Goal: Book appointment/travel/reservation

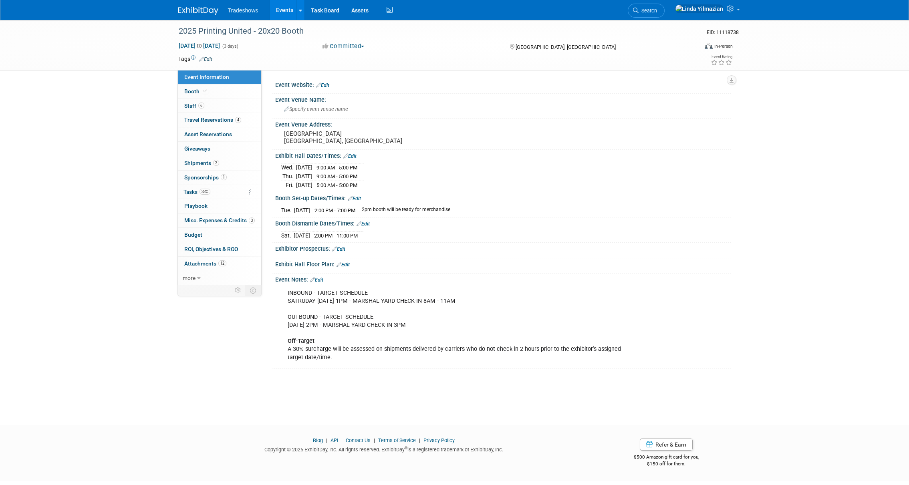
click at [252, 10] on span "Tradeshows" at bounding box center [243, 10] width 30 height 6
click at [285, 10] on link "Events" at bounding box center [284, 10] width 29 height 20
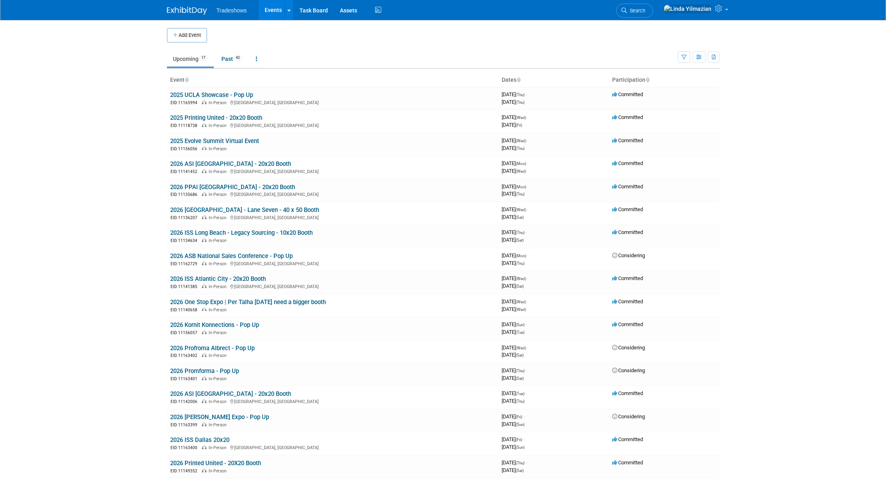
click at [268, 11] on link "Events" at bounding box center [273, 10] width 29 height 20
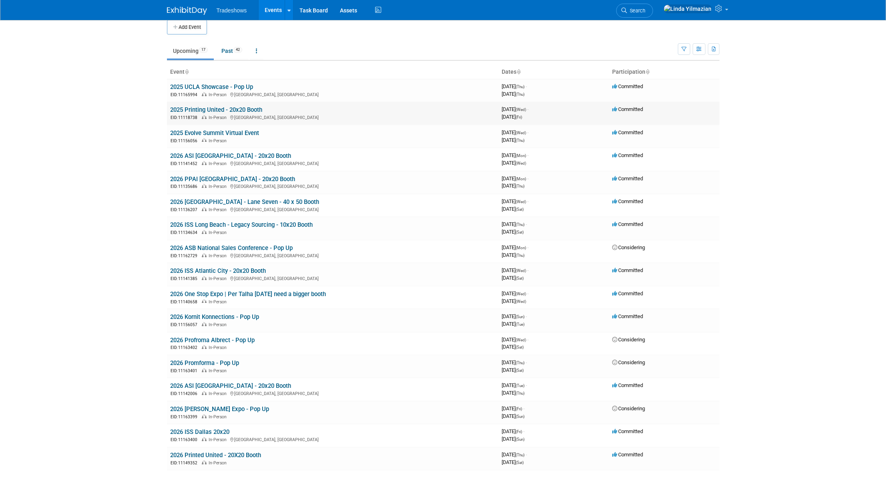
click at [200, 111] on link "2025 Printing United - 20x20 Booth" at bounding box center [216, 109] width 92 height 7
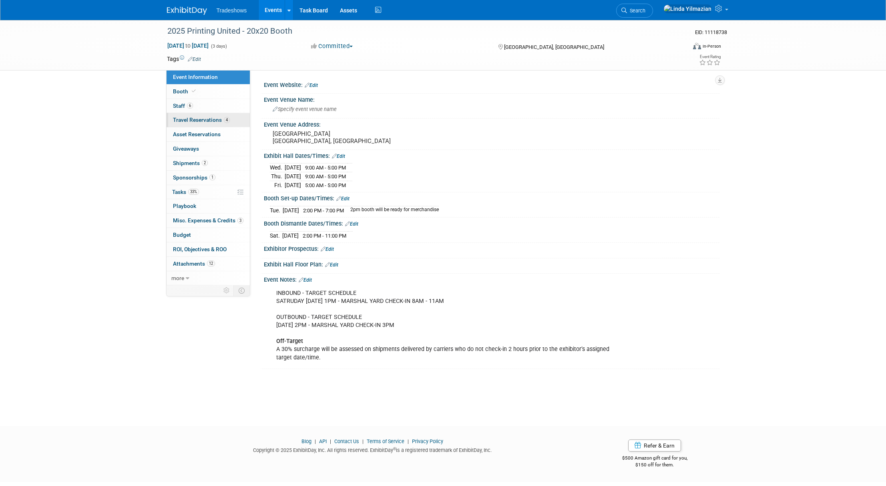
click at [189, 121] on span "Travel Reservations 4" at bounding box center [201, 120] width 57 height 6
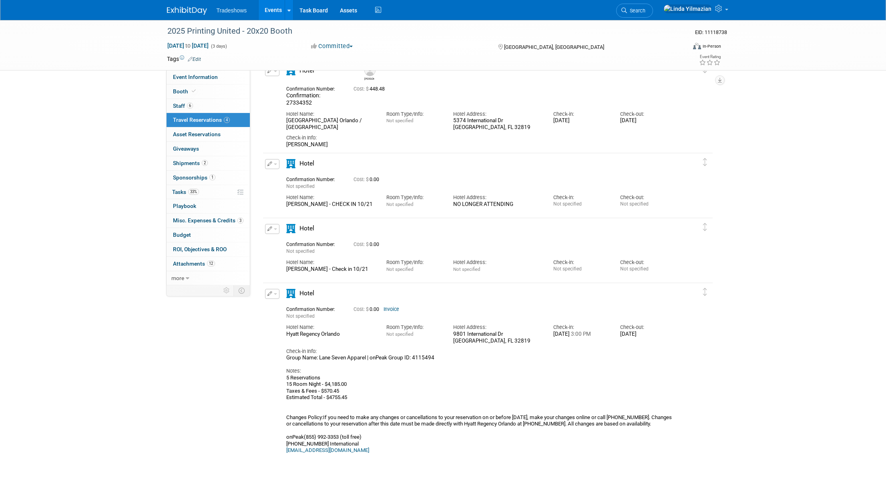
scroll to position [45, 0]
click at [546, 423] on div "5 Reservations 15 Room Night - $4,185.00 Taxes & Fees - $570.45 Estimated Total…" at bounding box center [480, 412] width 389 height 79
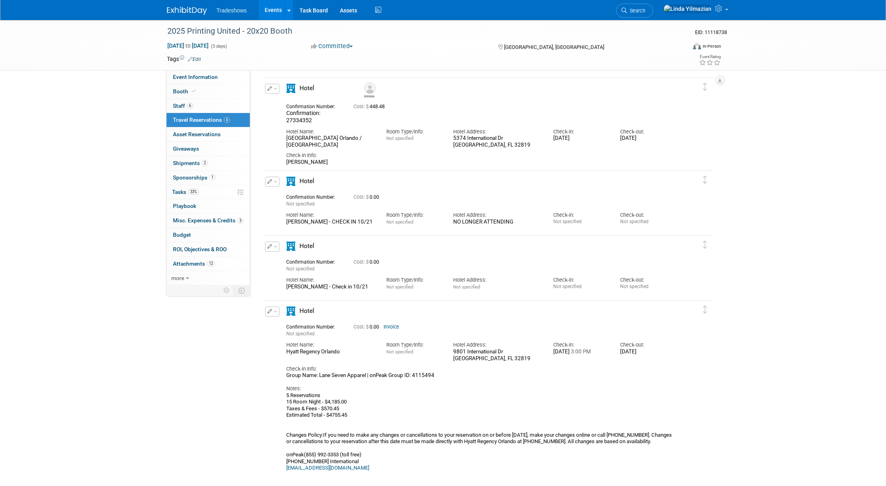
scroll to position [5, 0]
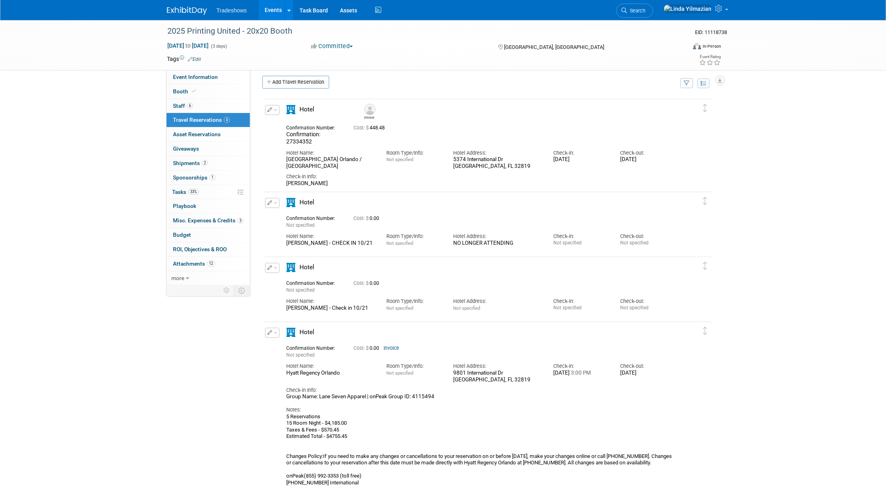
click at [274, 113] on button "button" at bounding box center [272, 110] width 14 height 10
click at [280, 120] on button "Edit Reservation" at bounding box center [300, 124] width 68 height 12
select select "9"
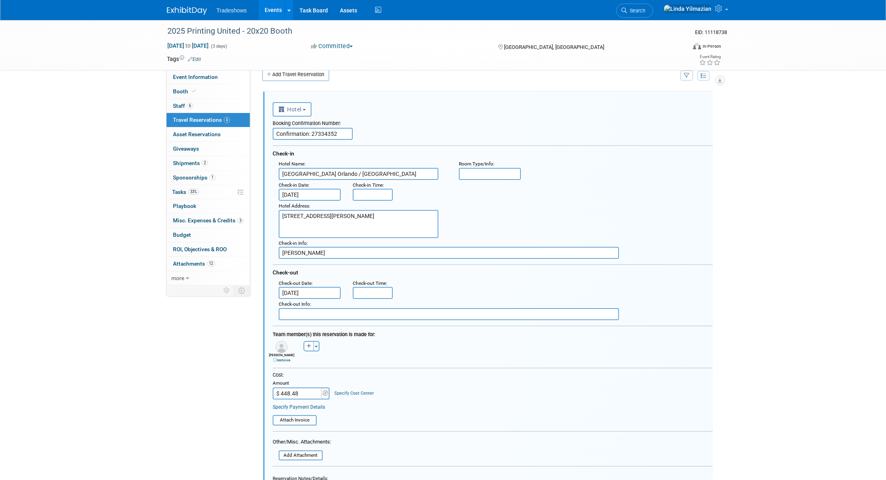
scroll to position [0, 0]
click at [301, 194] on input "Oct 21, 2025" at bounding box center [310, 194] width 62 height 12
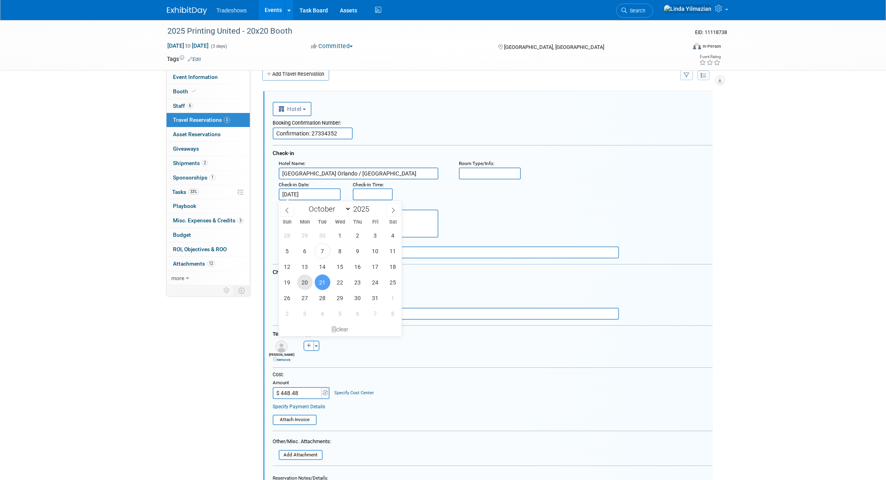
click at [305, 287] on span "20" at bounding box center [305, 282] width 16 height 16
type input "Oct 20, 2025"
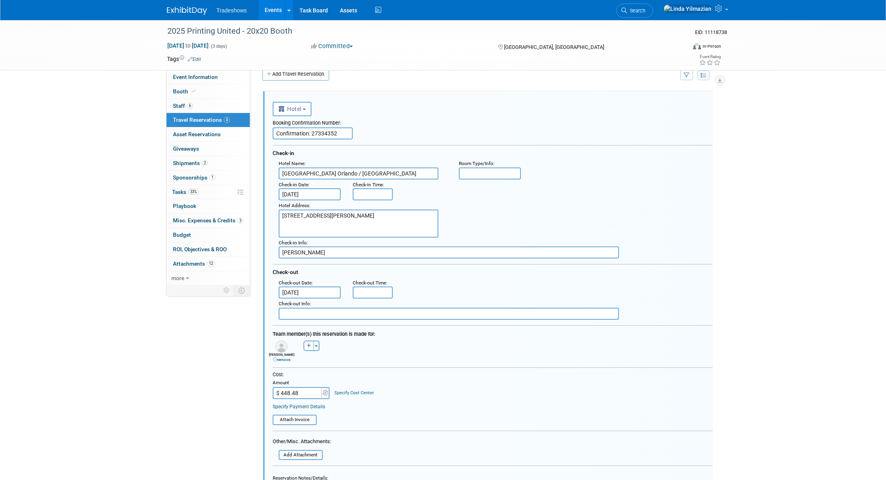
click at [467, 216] on div "Hotel Address : 5374 International Dr Orlando, FL 32819" at bounding box center [496, 218] width 446 height 37
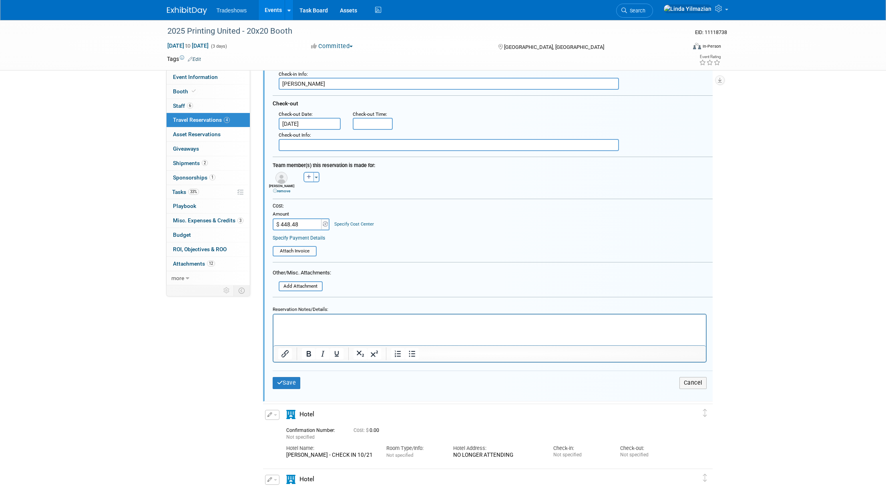
scroll to position [207, 0]
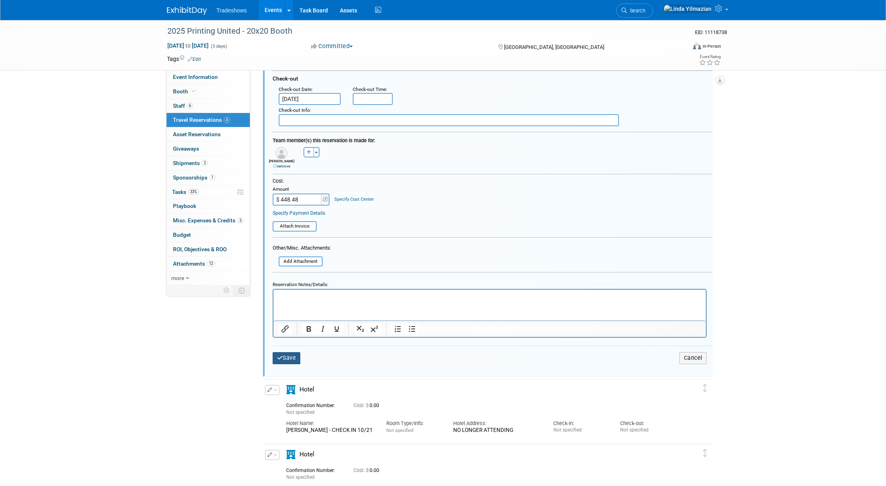
click at [292, 357] on button "Save" at bounding box center [287, 358] width 28 height 12
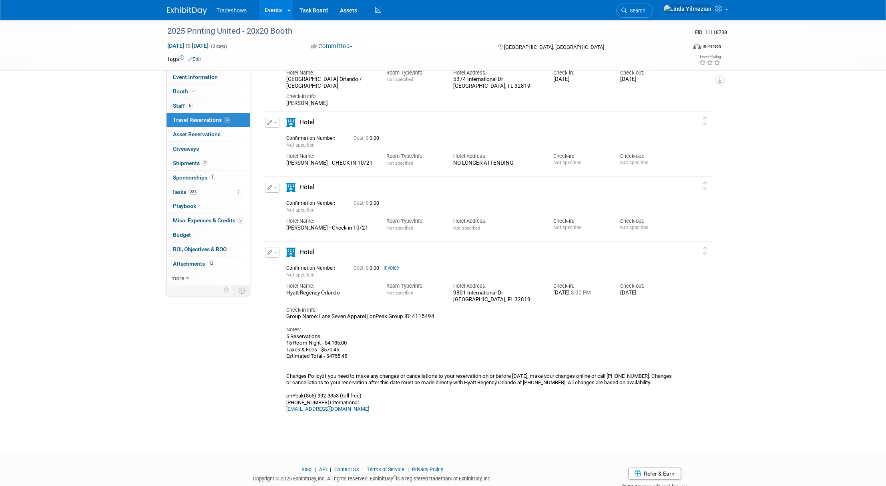
scroll to position [107, 0]
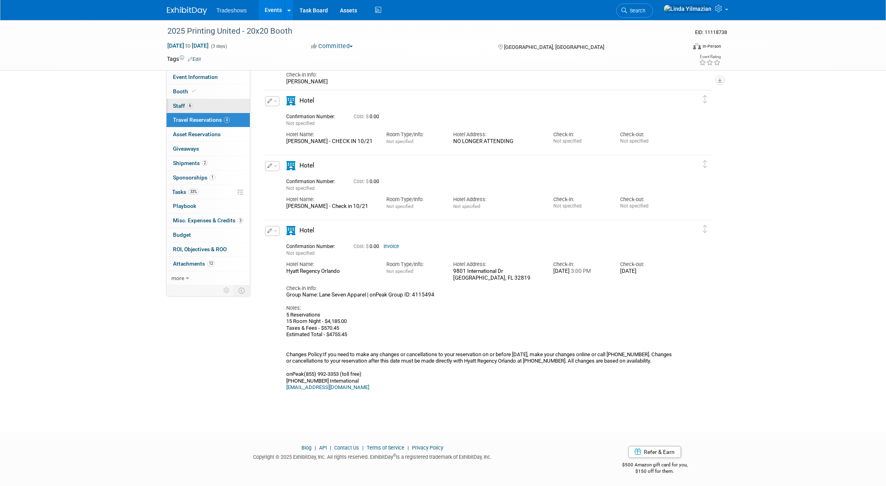
click at [169, 104] on link "6 Staff 6" at bounding box center [208, 106] width 83 height 14
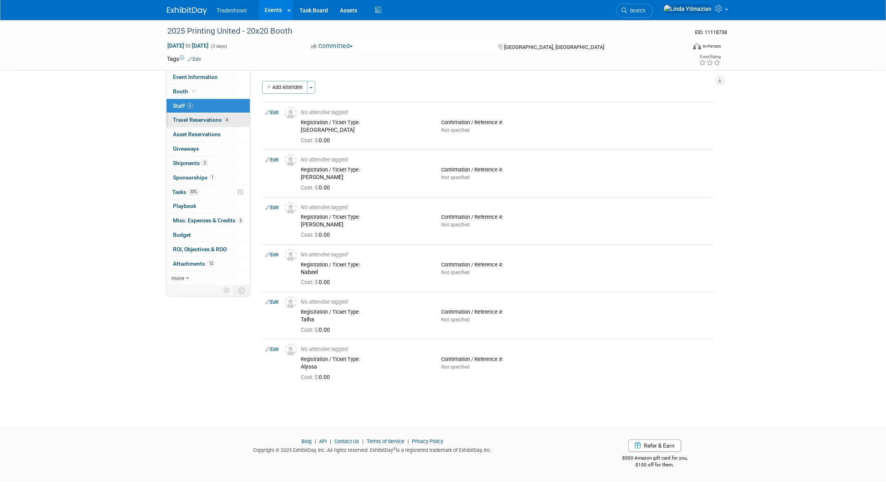
click at [198, 120] on span "Travel Reservations 4" at bounding box center [201, 120] width 57 height 6
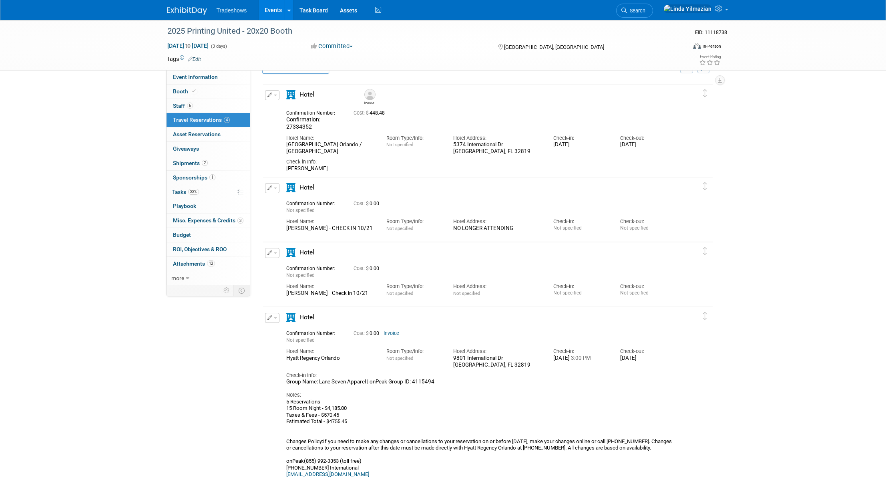
scroll to position [44, 0]
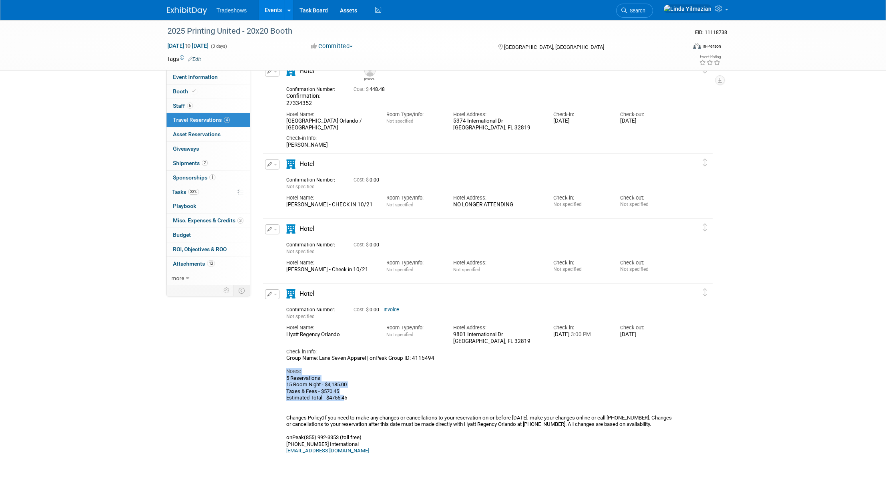
drag, startPoint x: 285, startPoint y: 372, endPoint x: 346, endPoint y: 399, distance: 67.1
click at [346, 399] on div "Hotel" at bounding box center [480, 371] width 401 height 165
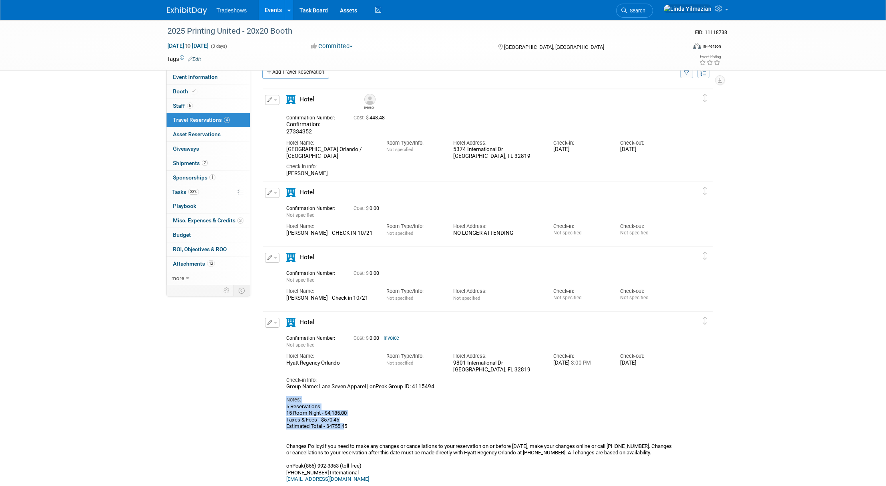
scroll to position [2, 0]
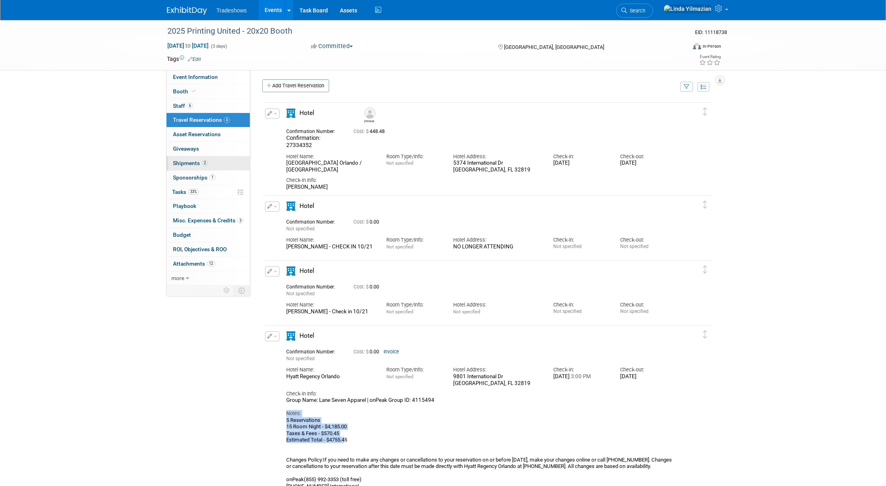
click at [187, 160] on span "Shipments 2" at bounding box center [190, 163] width 35 height 6
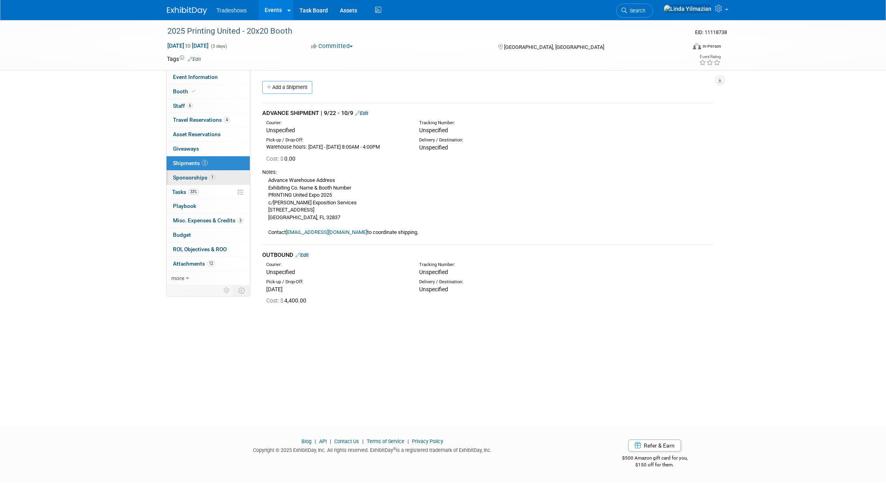
click at [188, 173] on link "1 Sponsorships 1" at bounding box center [208, 178] width 83 height 14
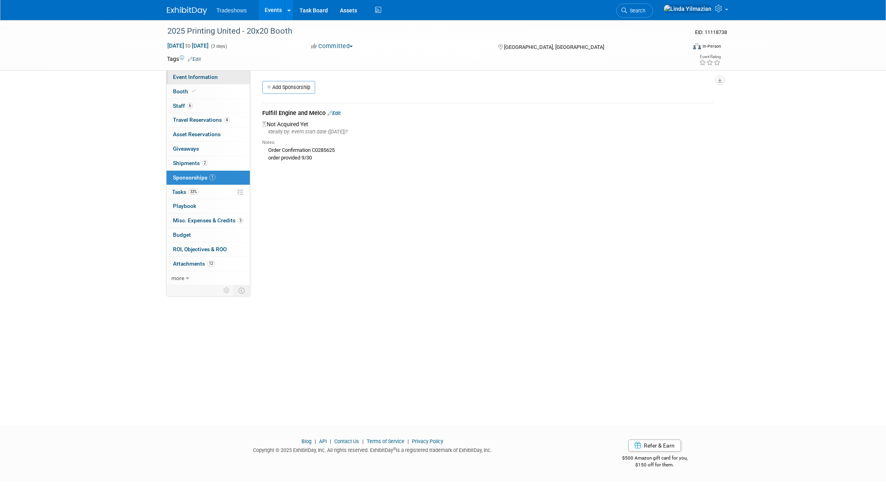
click at [184, 78] on span "Event Information" at bounding box center [195, 77] width 45 height 6
